Goal: Task Accomplishment & Management: Complete application form

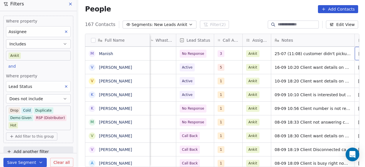
scroll to position [4, 322]
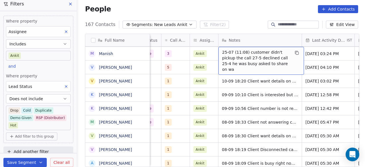
click at [222, 49] on span "25-07 (11:08) customer didn't pickup the call 27-5 declined call 25-4 he was bu…" at bounding box center [256, 60] width 68 height 23
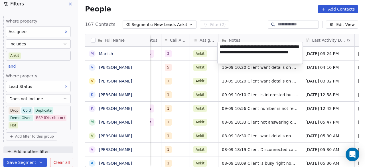
click at [220, 47] on textarea "**********" at bounding box center [260, 52] width 85 height 21
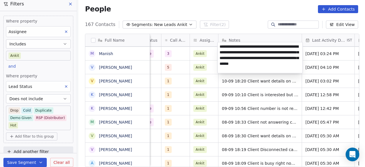
type textarea "**********"
click at [174, 49] on html "On2Cook India Pvt. Ltd. Contacts People Marketing Workflows Campaigns Sales Pip…" at bounding box center [182, 83] width 365 height 167
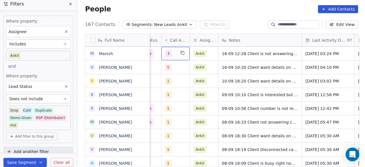
click at [176, 47] on div "3" at bounding box center [176, 53] width 28 height 13
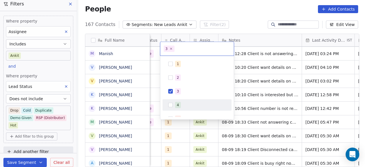
click at [179, 102] on span "4" at bounding box center [178, 105] width 6 height 6
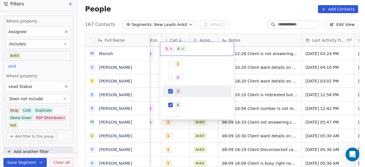
click at [173, 93] on button "Suggestions" at bounding box center [170, 91] width 5 height 5
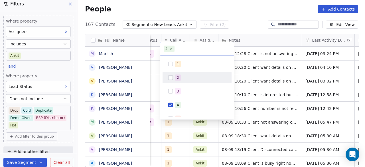
click at [272, 54] on html "On2Cook India Pvt. Ltd. Contacts People Marketing Workflows Campaigns Sales Pip…" at bounding box center [182, 83] width 365 height 167
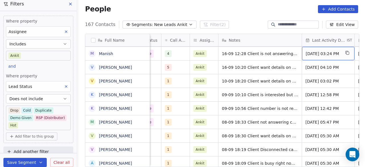
click at [329, 52] on div "[DATE] 03:24 PM" at bounding box center [328, 53] width 53 height 13
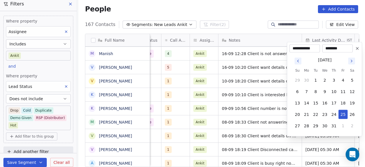
click at [352, 61] on icon "Go to next month" at bounding box center [352, 61] width 5 height 5
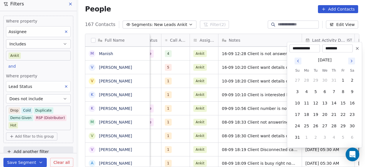
click at [352, 61] on icon "Go to next month" at bounding box center [352, 61] width 5 height 5
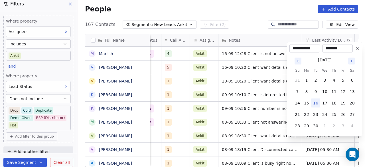
click at [317, 102] on button "16" at bounding box center [315, 102] width 9 height 9
type input "**********"
click at [271, 51] on html "On2Cook India Pvt. Ltd. Contacts People Marketing Workflows Campaigns Sales Pip…" at bounding box center [182, 83] width 365 height 167
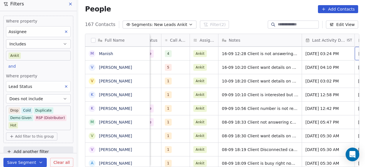
scroll to position [4, 375]
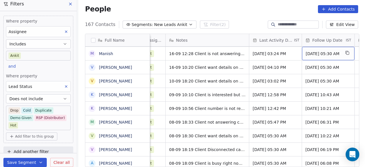
click at [322, 51] on span "[DATE] 05:30 AM" at bounding box center [323, 54] width 35 height 6
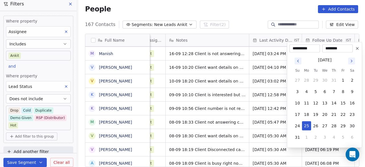
click at [350, 61] on icon "Go to next month" at bounding box center [352, 61] width 5 height 5
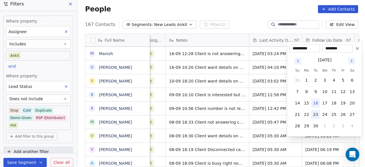
click at [315, 113] on button "23" at bounding box center [315, 114] width 9 height 9
type input "**********"
click at [223, 62] on html "On2Cook India Pvt. Ltd. Contacts People Marketing Workflows Campaigns Sales Pip…" at bounding box center [182, 83] width 365 height 167
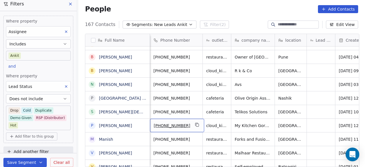
scroll to position [4, 0]
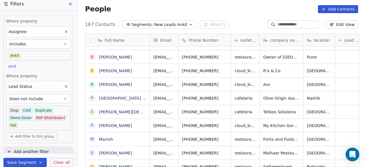
click at [18, 160] on button "Save Segment" at bounding box center [24, 162] width 43 height 9
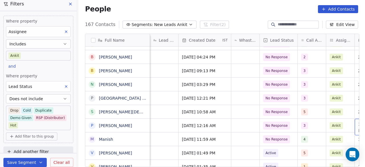
scroll to position [4, 269]
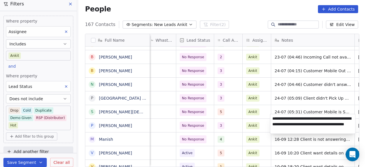
click at [301, 122] on textarea "**********" at bounding box center [313, 123] width 85 height 19
click at [325, 119] on textarea "**********" at bounding box center [313, 123] width 85 height 19
type textarea "**********"
click at [267, 128] on html "On2Cook India Pvt. Ltd. Contacts People Marketing Workflows Campaigns Sales Pip…" at bounding box center [182, 83] width 365 height 167
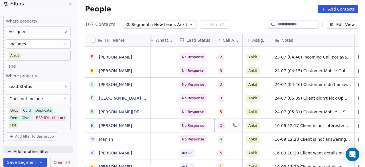
click at [224, 123] on div "3" at bounding box center [223, 125] width 11 height 7
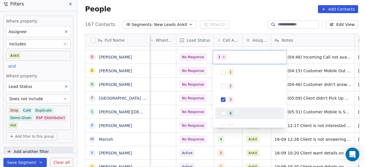
click at [230, 112] on div "4" at bounding box center [231, 113] width 2 height 5
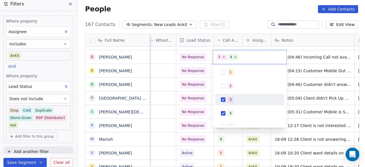
click at [231, 99] on div "3" at bounding box center [231, 99] width 2 height 5
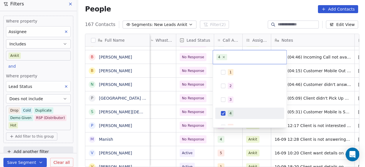
click at [207, 120] on html "On2Cook India Pvt. Ltd. Contacts People Marketing Workflows Campaigns Sales Pip…" at bounding box center [182, 83] width 365 height 167
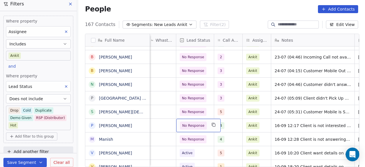
click at [207, 122] on div "No Response" at bounding box center [198, 125] width 45 height 13
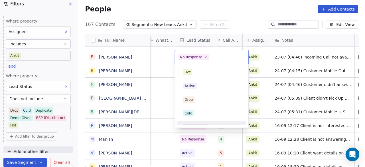
scroll to position [7, 0]
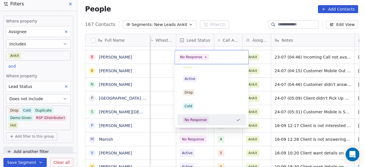
click at [273, 125] on html "On2Cook India Pvt. Ltd. Contacts People Marketing Workflows Campaigns Sales Pip…" at bounding box center [182, 83] width 365 height 167
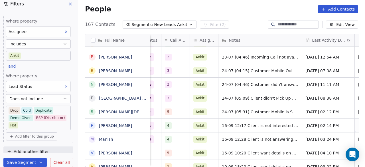
scroll to position [4, 375]
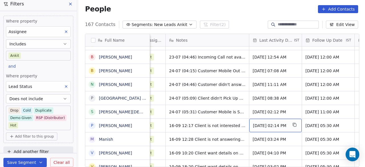
click at [253, 123] on span "[DATE] 02:14 PM" at bounding box center [270, 126] width 35 height 6
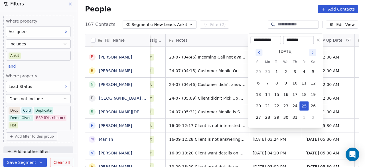
click at [314, 51] on icon "Go to next month" at bounding box center [312, 52] width 5 height 5
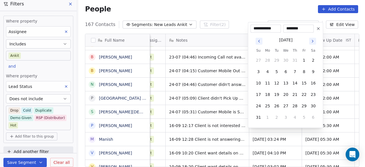
click at [314, 52] on th "Sa" at bounding box center [313, 51] width 9 height 6
click at [313, 41] on icon "Go to next month" at bounding box center [312, 41] width 1 height 2
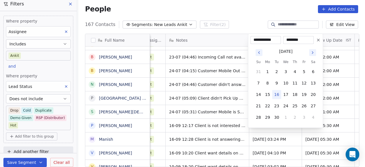
click at [275, 94] on button "16" at bounding box center [276, 94] width 9 height 9
type input "**********"
click at [327, 110] on html "On2Cook India Pvt. Ltd. Contacts People Marketing Workflows Campaigns Sales Pip…" at bounding box center [182, 83] width 365 height 167
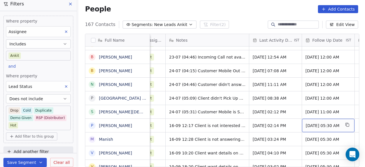
click at [313, 123] on span "[DATE] 05:30 AM" at bounding box center [323, 126] width 35 height 6
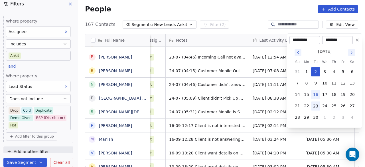
click at [318, 105] on button "23" at bounding box center [315, 105] width 9 height 9
type input "**********"
click at [241, 110] on html "On2Cook India Pvt. Ltd. Contacts People Marketing Workflows Campaigns Sales Pip…" at bounding box center [182, 83] width 365 height 167
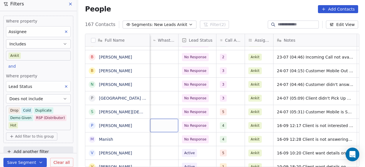
scroll to position [4, 214]
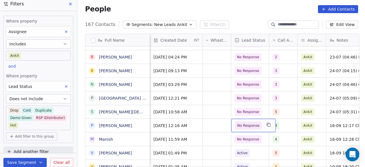
click at [250, 123] on span "No Response" at bounding box center [248, 126] width 22 height 6
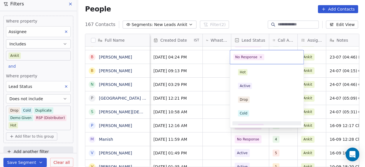
scroll to position [7, 0]
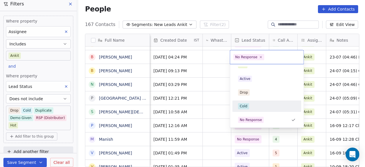
click at [252, 104] on div "Cold" at bounding box center [267, 106] width 58 height 6
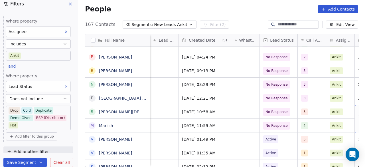
scroll to position [4, 269]
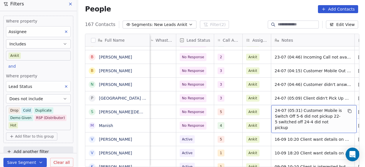
click at [276, 108] on span "24-07 (05:31) Customer Mobile is Switch Off 5-6 did not pickup 22-5 switched of…" at bounding box center [309, 119] width 68 height 23
click at [275, 108] on span "24-07 (05:31) Customer Mobile is Switch Off 5-6 did not pickup 22-5 switched of…" at bounding box center [309, 119] width 68 height 23
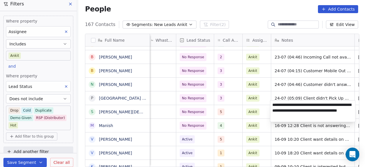
click at [273, 105] on textarea "**********" at bounding box center [313, 110] width 85 height 21
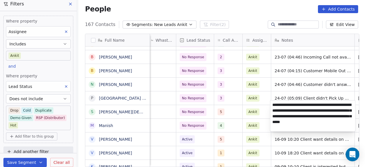
type textarea "**********"
click at [265, 106] on html "On2Cook India Pvt. Ltd. Contacts People Marketing Workflows Campaigns Sales Pip…" at bounding box center [182, 83] width 365 height 167
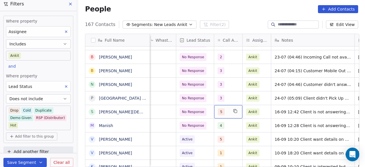
click at [225, 109] on div "5" at bounding box center [223, 111] width 11 height 7
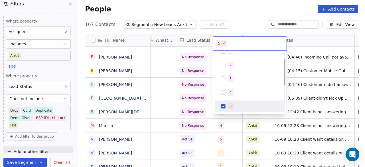
scroll to position [36, 0]
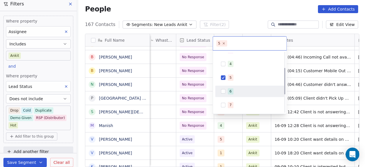
click at [230, 90] on div "6" at bounding box center [231, 91] width 2 height 5
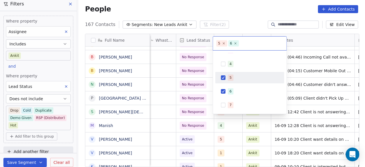
click at [230, 77] on div "5" at bounding box center [231, 77] width 2 height 5
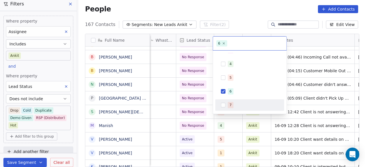
click at [205, 120] on html "On2Cook India Pvt. Ltd. Contacts People Marketing Workflows Campaigns Sales Pip…" at bounding box center [182, 83] width 365 height 167
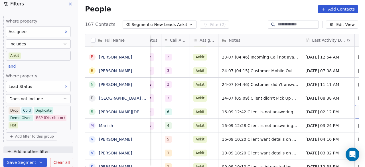
scroll to position [4, 375]
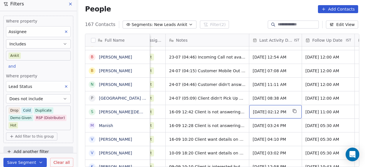
click at [266, 109] on span "[DATE] 02:12 PM" at bounding box center [270, 112] width 35 height 6
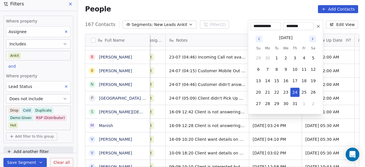
click at [312, 39] on icon "Go to next month" at bounding box center [312, 39] width 5 height 5
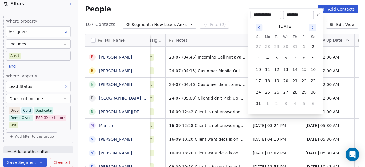
click at [315, 27] on button "Go to next month" at bounding box center [312, 27] width 7 height 7
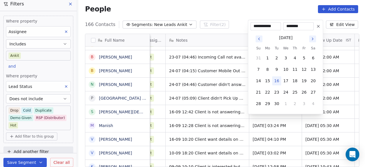
click at [280, 80] on button "16" at bounding box center [276, 80] width 9 height 9
type input "**********"
click at [338, 96] on html "On2Cook India Pvt. Ltd. Contacts People Marketing Workflows Campaigns Sales Pip…" at bounding box center [182, 83] width 365 height 167
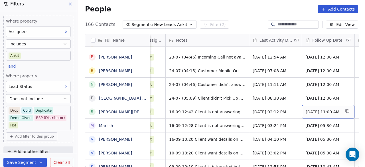
click at [309, 109] on span "[DATE] 11:00 AM" at bounding box center [323, 112] width 35 height 6
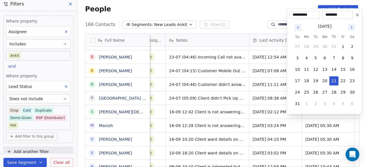
click at [351, 28] on icon "Go to next month" at bounding box center [352, 27] width 5 height 5
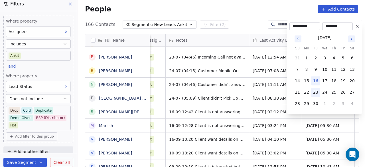
click at [316, 94] on button "23" at bounding box center [315, 92] width 9 height 9
type input "**********"
click at [239, 109] on html "On2Cook India Pvt. Ltd. Contacts People Marketing Workflows Campaigns Sales Pip…" at bounding box center [182, 83] width 365 height 167
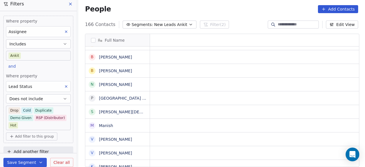
scroll to position [4, 0]
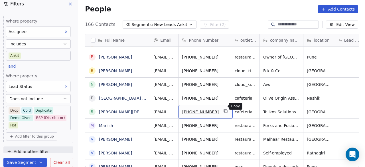
click at [224, 109] on icon "grid" at bounding box center [226, 111] width 5 height 5
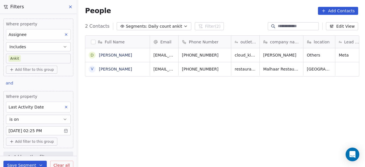
scroll to position [142, 284]
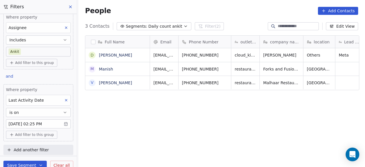
click at [122, 113] on div "Full Name D Dipak Bari M Manish V Vikram Nayak Email Phone Number outlet type c…" at bounding box center [221, 104] width 287 height 147
